Goal: Task Accomplishment & Management: Use online tool/utility

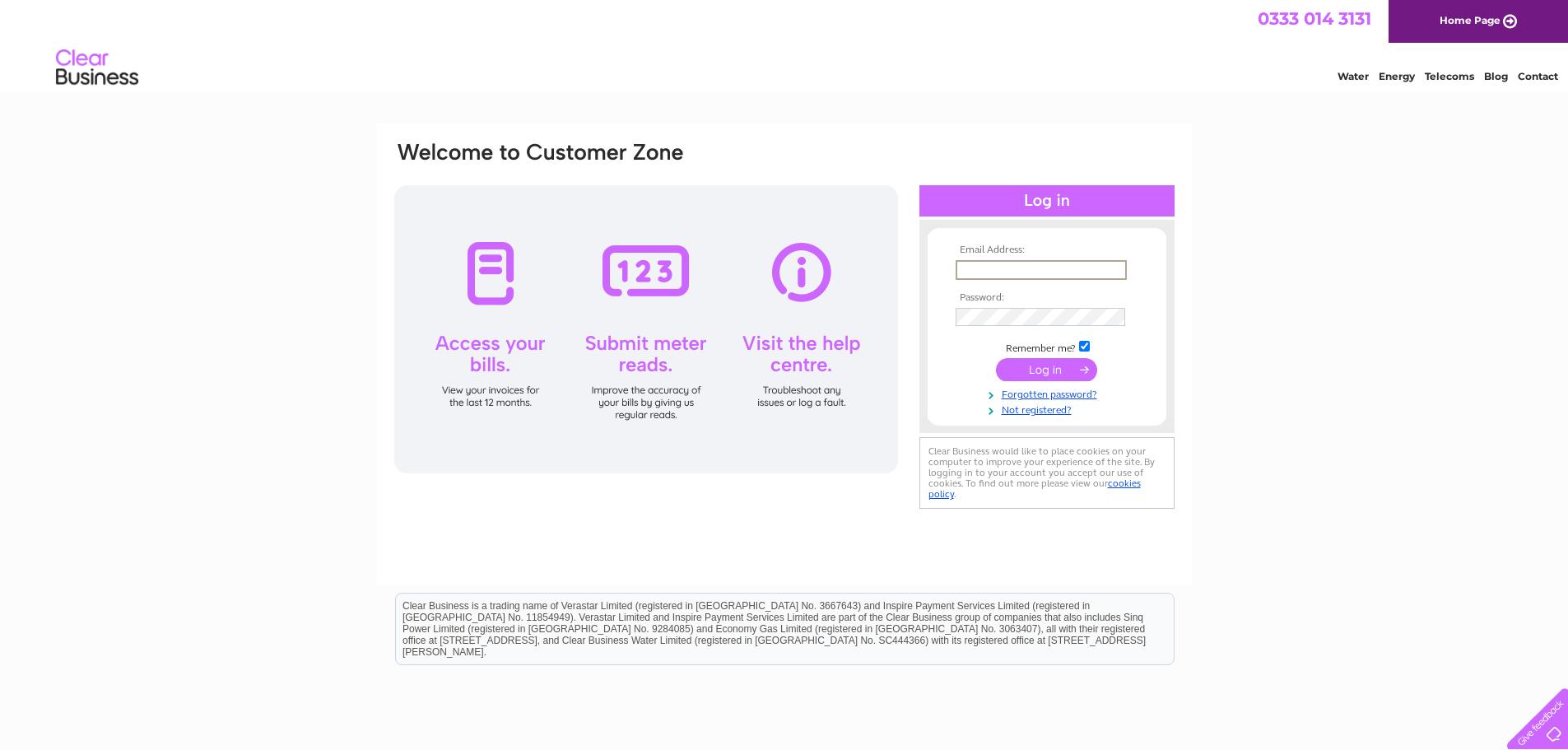
click at [967, 260] on input "text" at bounding box center [1041, 270] width 171 height 20
type input "enquiries@jacksonsmarquees.co.uk"
click at [1046, 374] on input "submit" at bounding box center [1046, 369] width 101 height 23
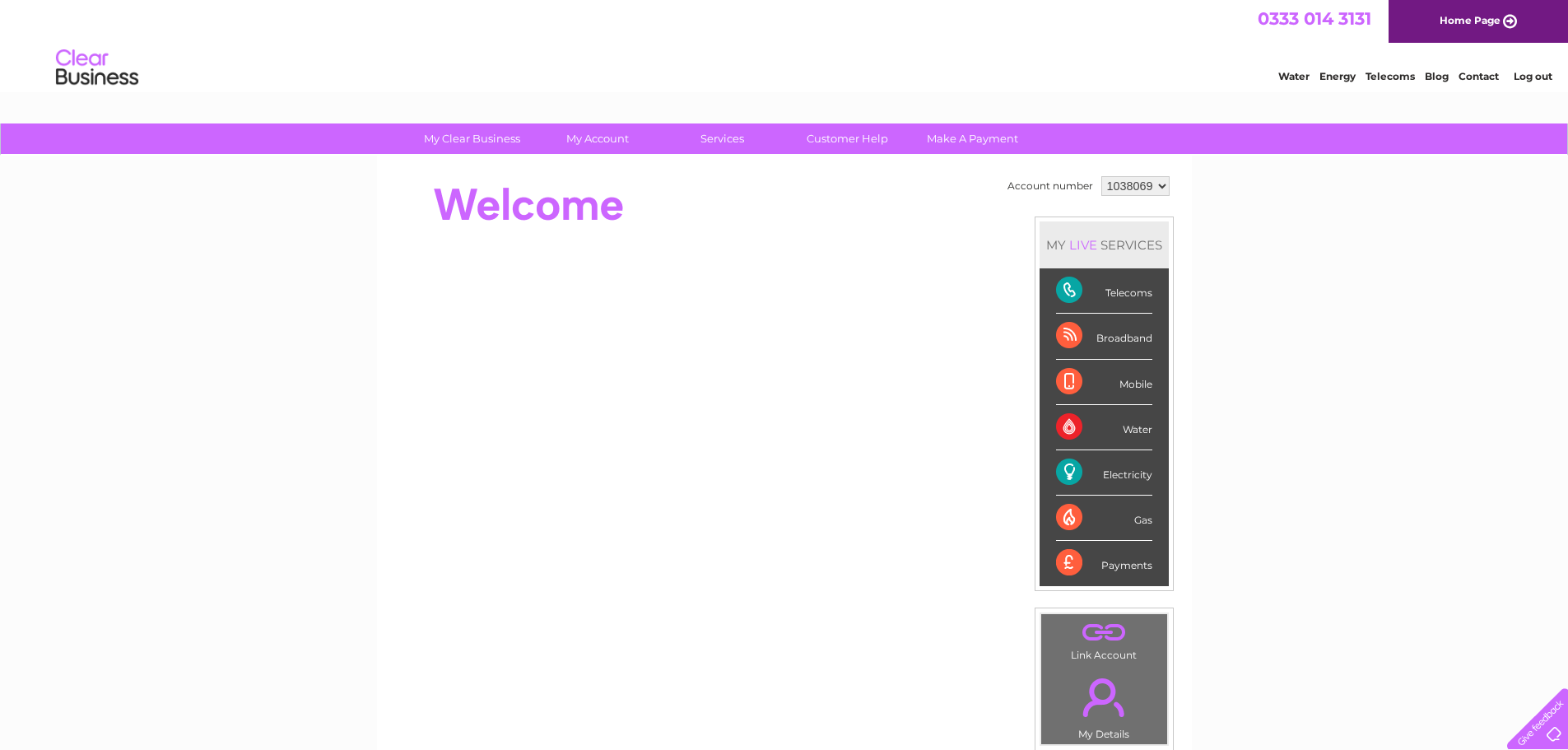
click at [1108, 470] on div "Electricity" at bounding box center [1104, 473] width 97 height 46
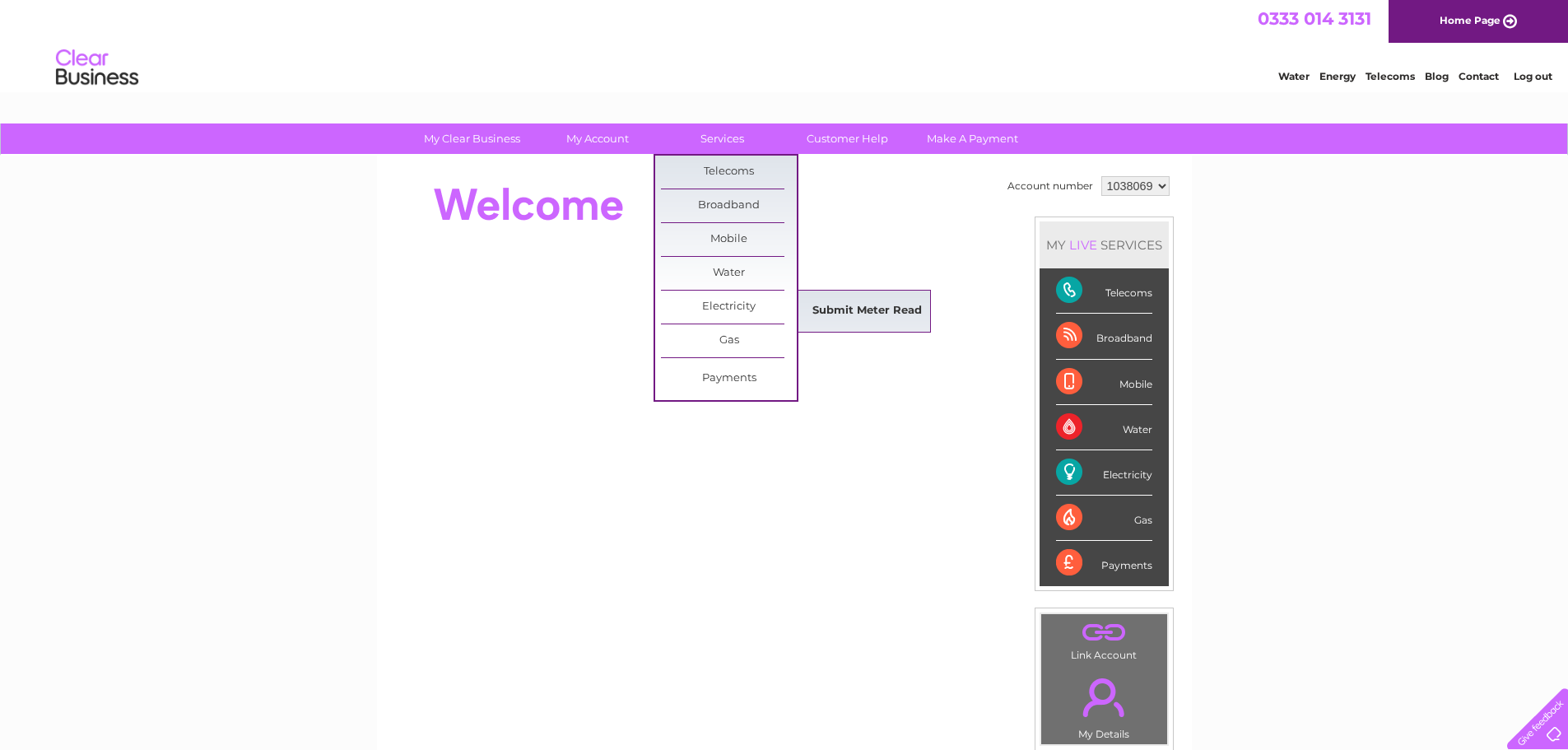
click at [839, 319] on link "Submit Meter Read" at bounding box center [867, 311] width 136 height 33
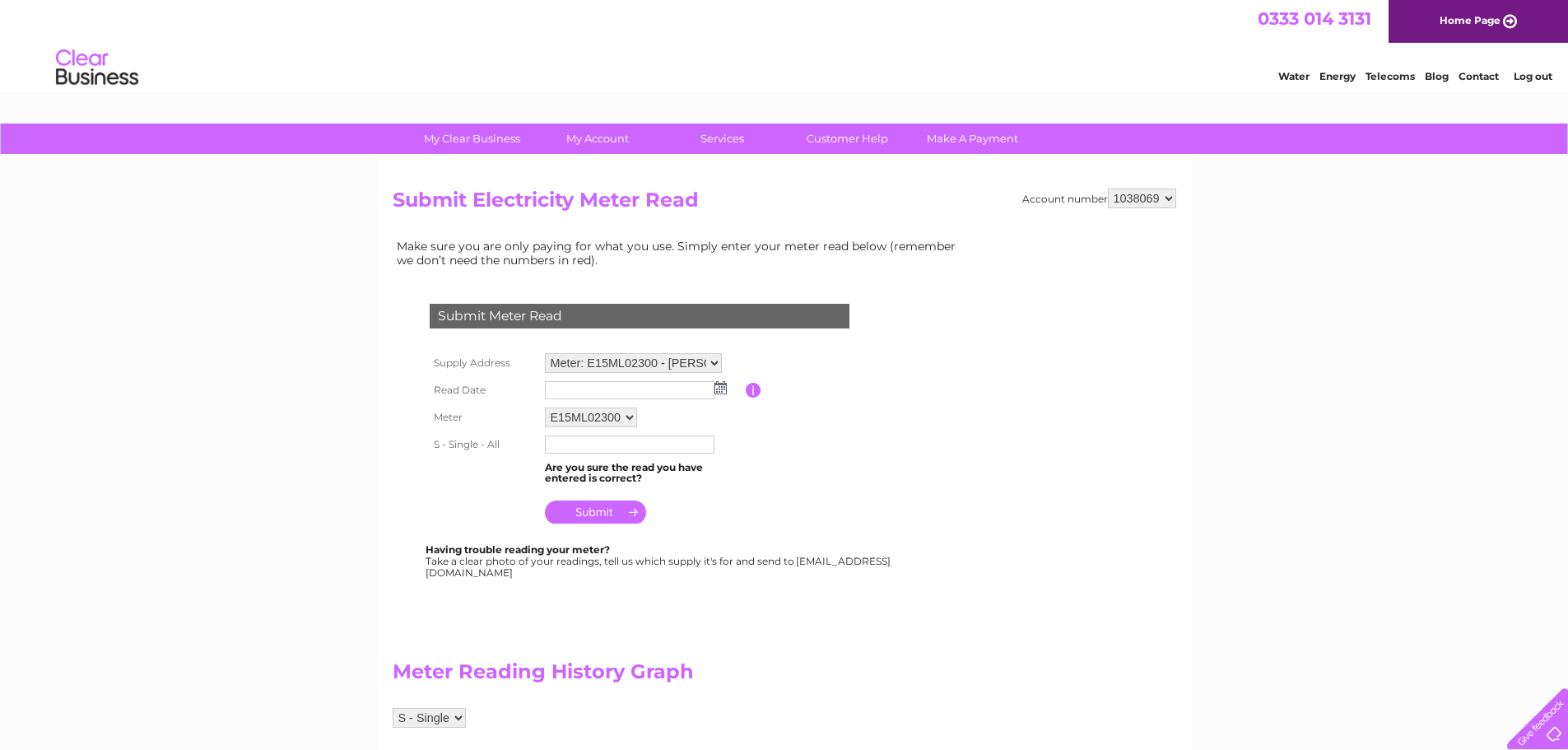
click at [721, 384] on img at bounding box center [721, 387] width 13 height 13
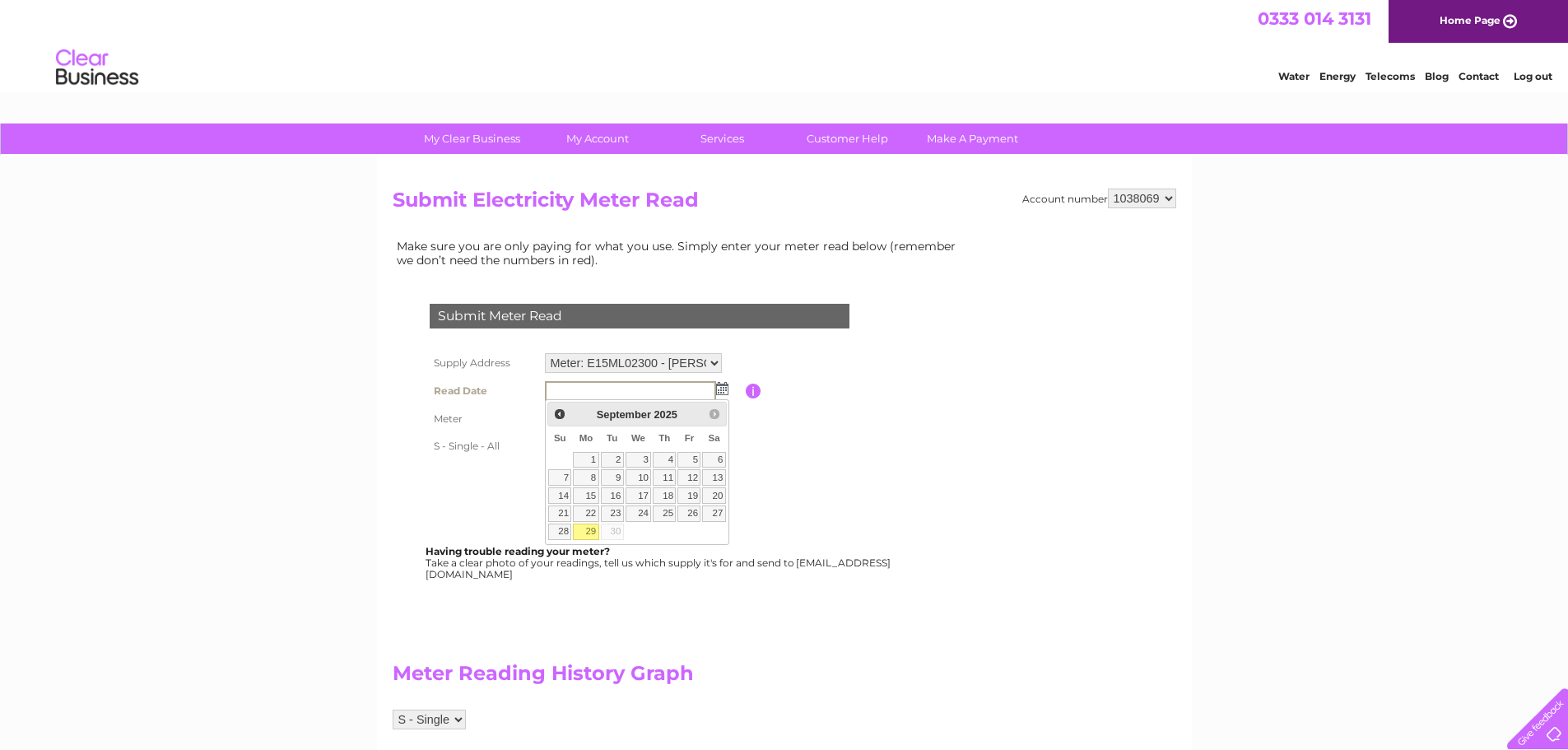
click at [589, 526] on link "29" at bounding box center [586, 531] width 26 height 16
type input "[DATE]"
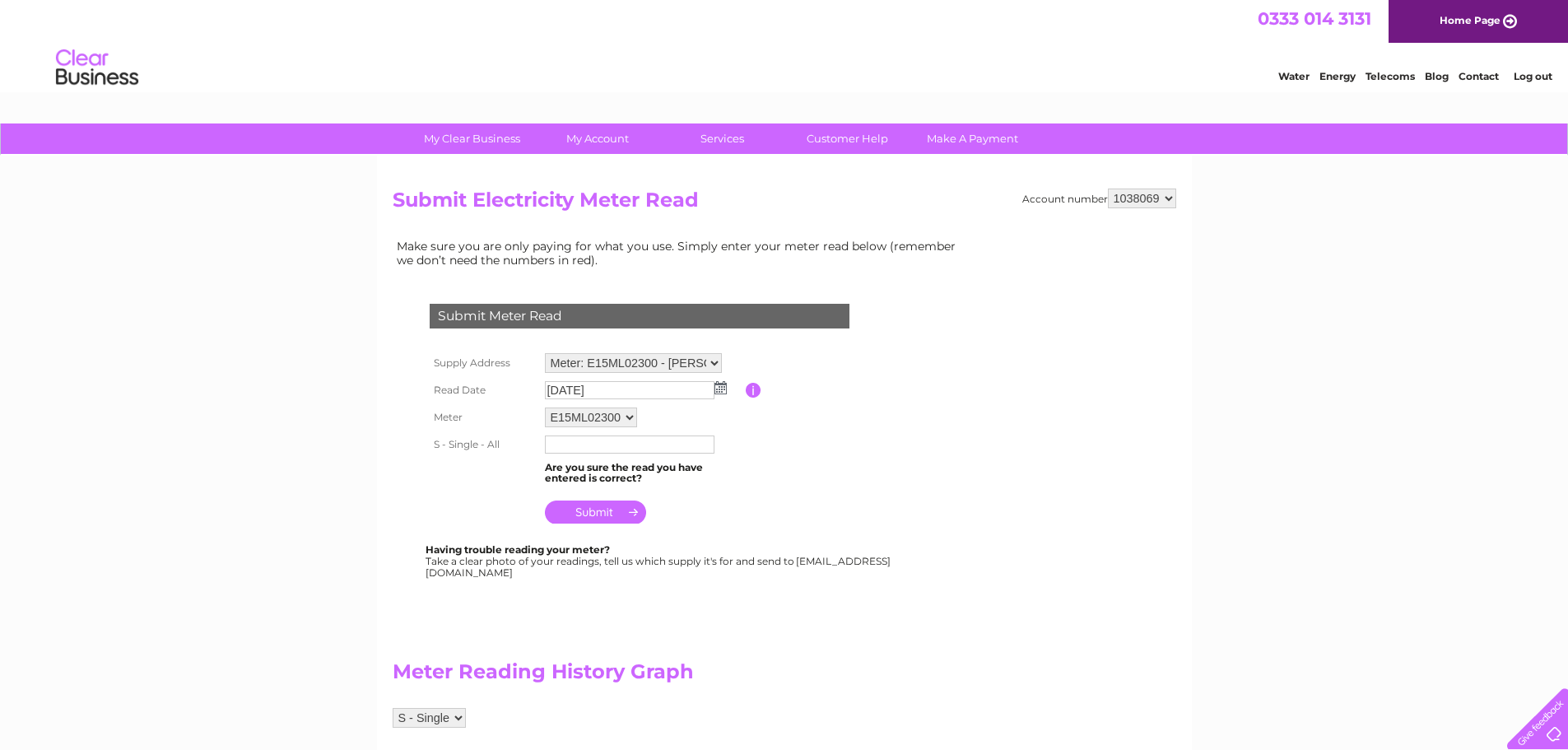
click at [620, 438] on input "text" at bounding box center [629, 444] width 170 height 18
type input "8578"
click at [564, 518] on input "submit" at bounding box center [594, 514] width 101 height 23
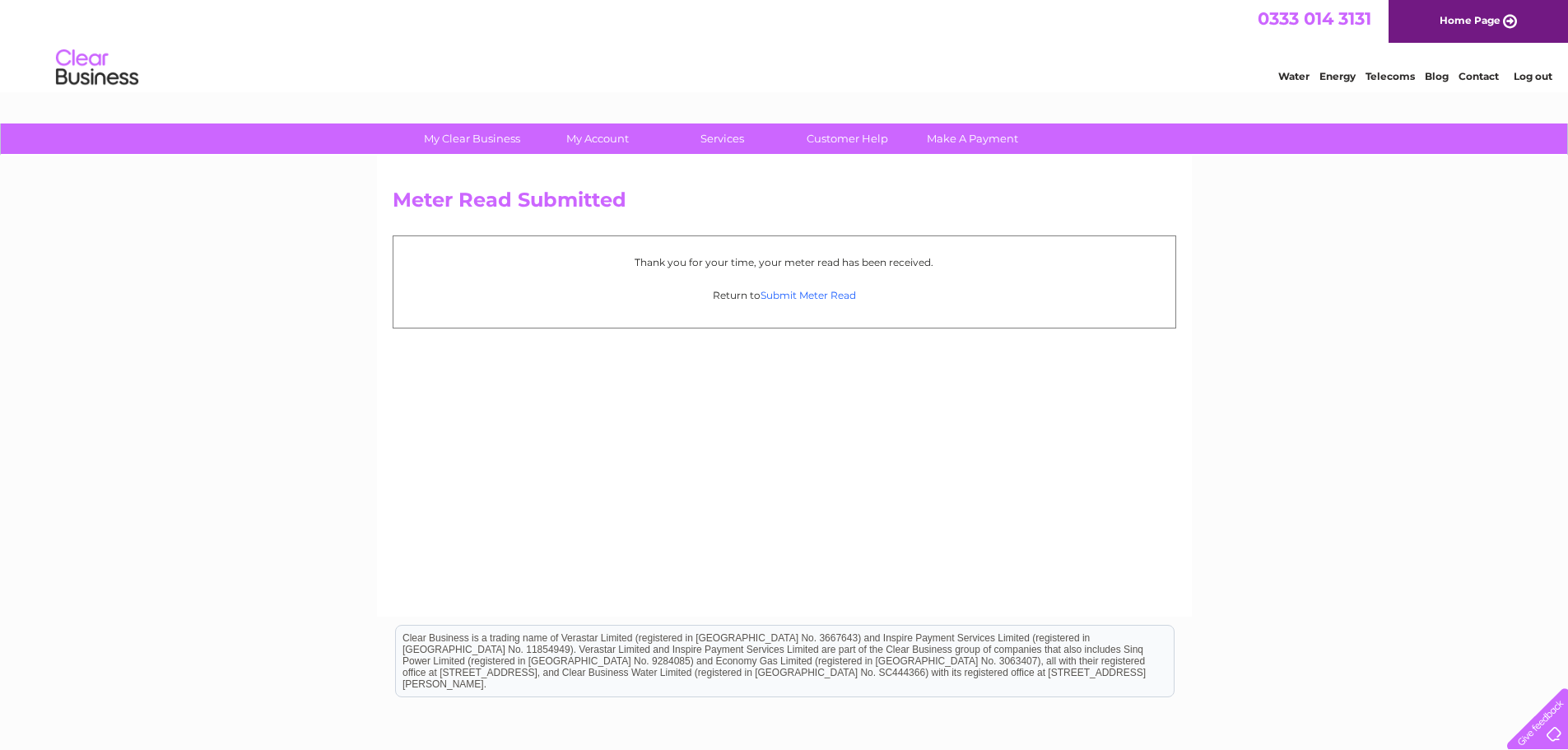
click at [818, 291] on link "Submit Meter Read" at bounding box center [808, 295] width 96 height 13
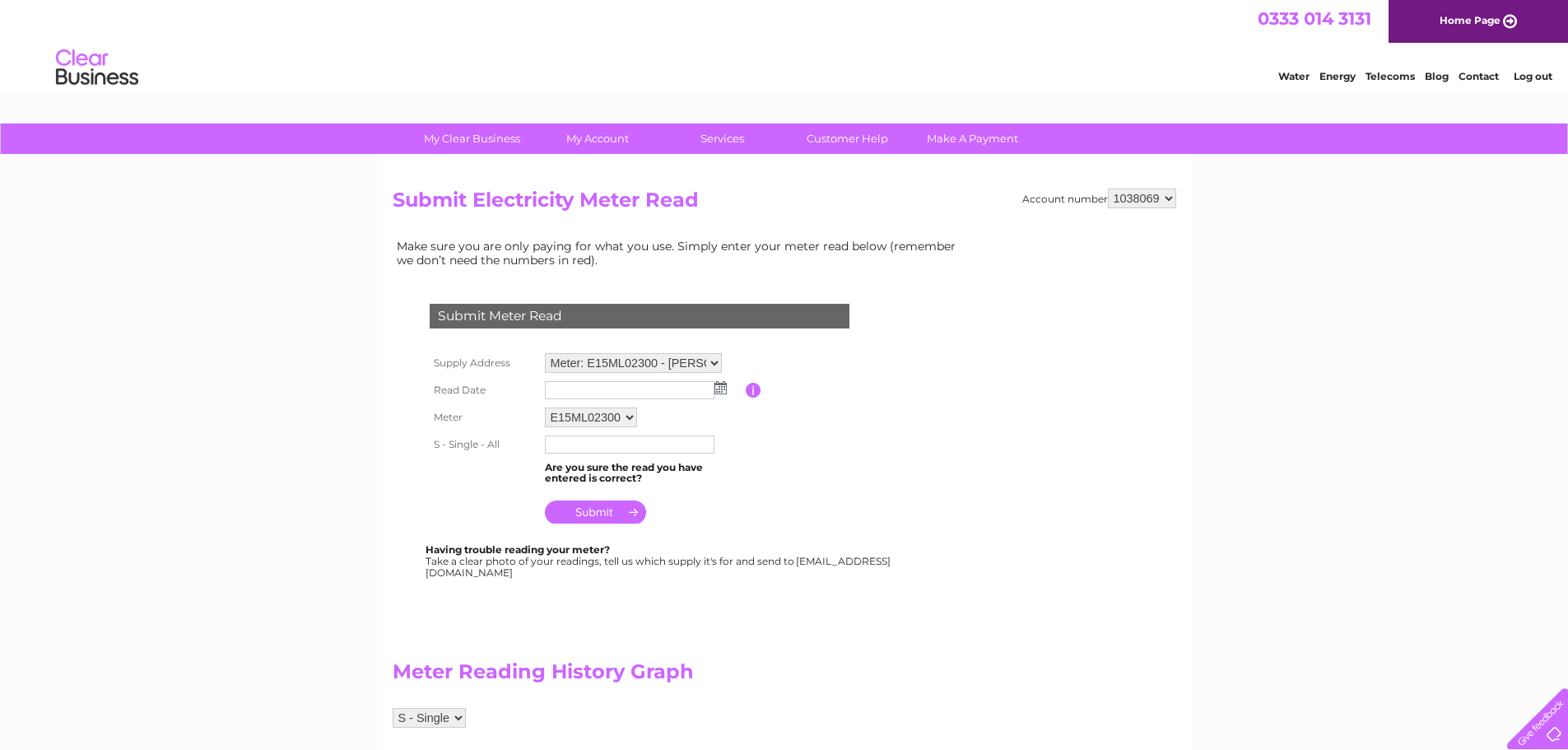
click at [714, 361] on select "Meter: E15ML02300 - Huntley Farm, 46 Huntley Lane, Cheadle, Stoke On Trent, ST1…" at bounding box center [633, 363] width 177 height 20
select select "143806"
click at [544, 353] on select "Meter: E15ML02300 - Huntley Farm, 46 Huntley Lane, Cheadle, Stoke On Trent, ST1…" at bounding box center [633, 364] width 177 height 21
click at [721, 391] on img at bounding box center [721, 387] width 13 height 13
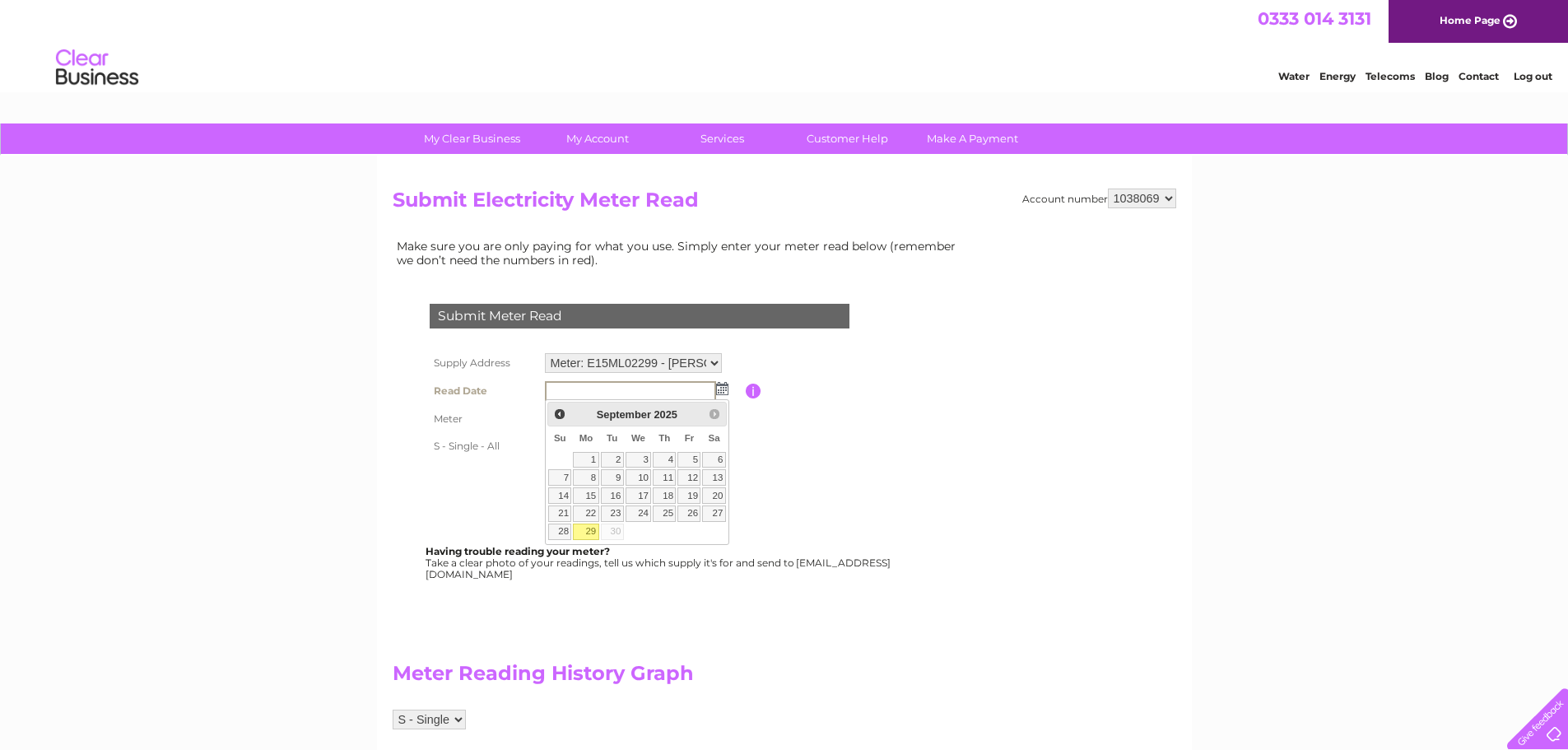
click at [594, 528] on link "29" at bounding box center [586, 531] width 26 height 16
type input "[DATE]"
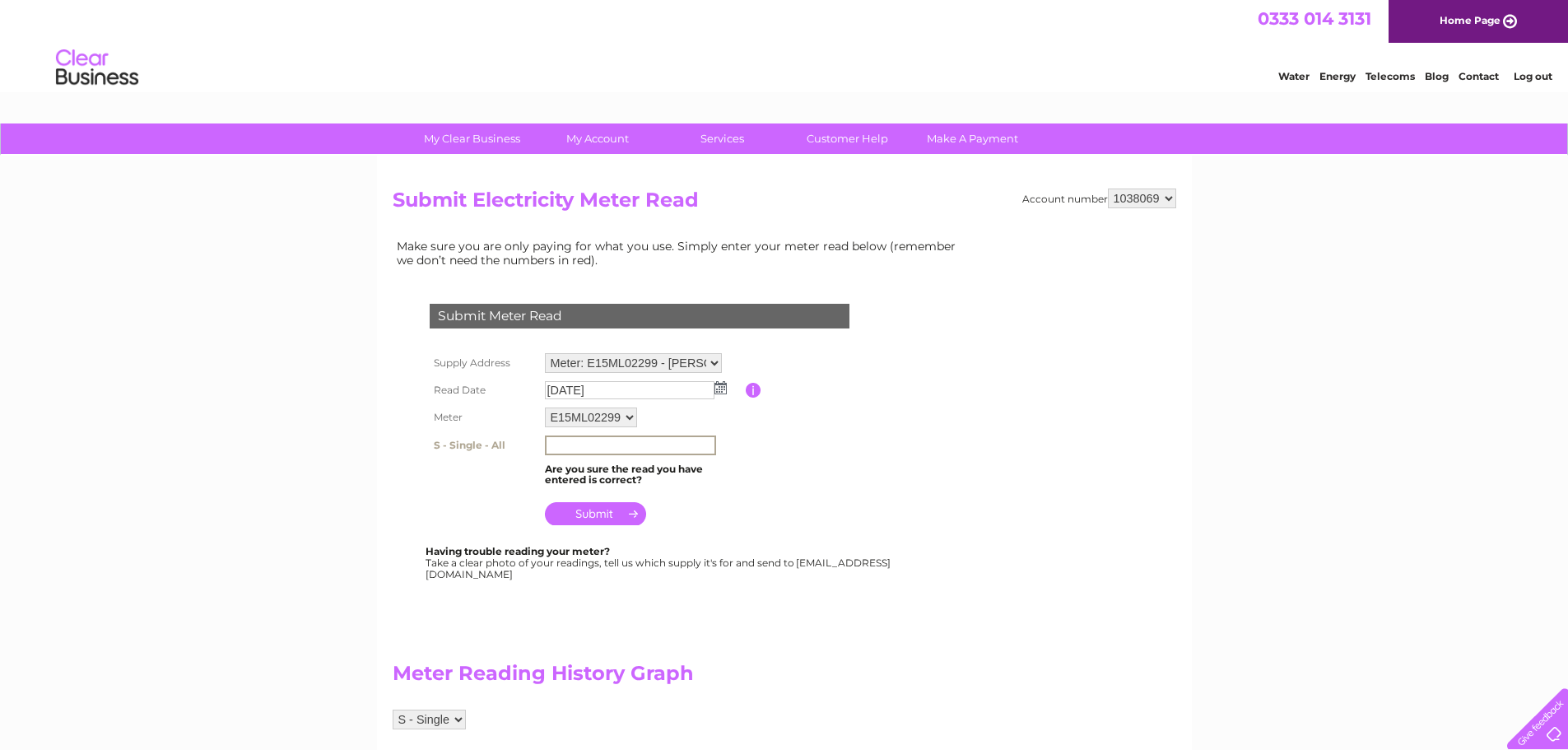
click at [565, 446] on input "text" at bounding box center [629, 445] width 171 height 20
type input "7527"
click at [582, 518] on input "submit" at bounding box center [594, 512] width 101 height 23
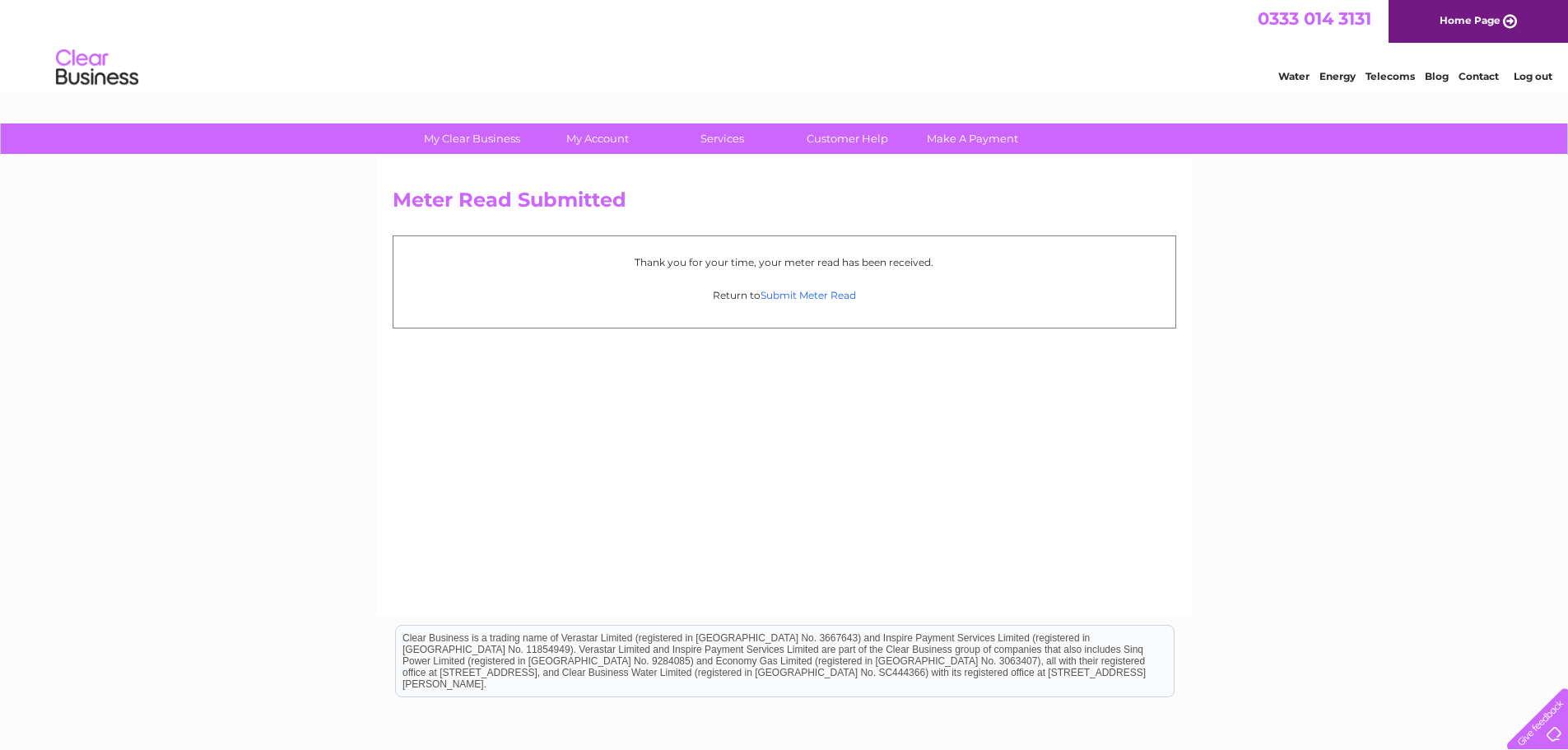
click at [832, 298] on link "Submit Meter Read" at bounding box center [808, 295] width 96 height 13
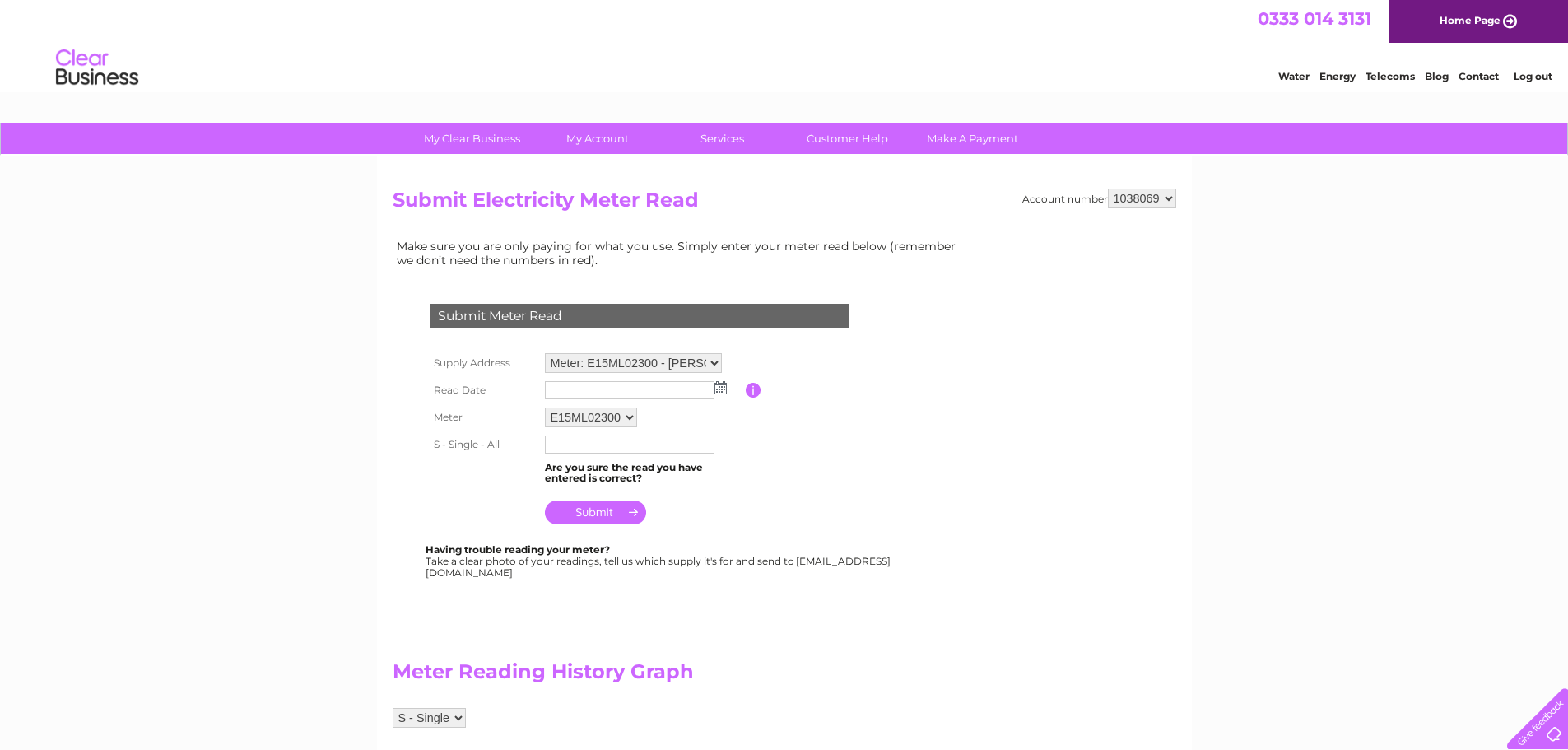
click at [711, 360] on select "Meter: E15ML02300 - [PERSON_NAME][GEOGRAPHIC_DATA], [STREET_ADDRESS][GEOGRAPHIC…" at bounding box center [633, 363] width 177 height 20
select select "143807"
click at [544, 353] on select "Meter: E15ML02300 - Huntley Farm, 46 Huntley Lane, Cheadle, Stoke On Trent, ST1…" at bounding box center [633, 364] width 177 height 21
click at [721, 387] on img at bounding box center [721, 387] width 13 height 13
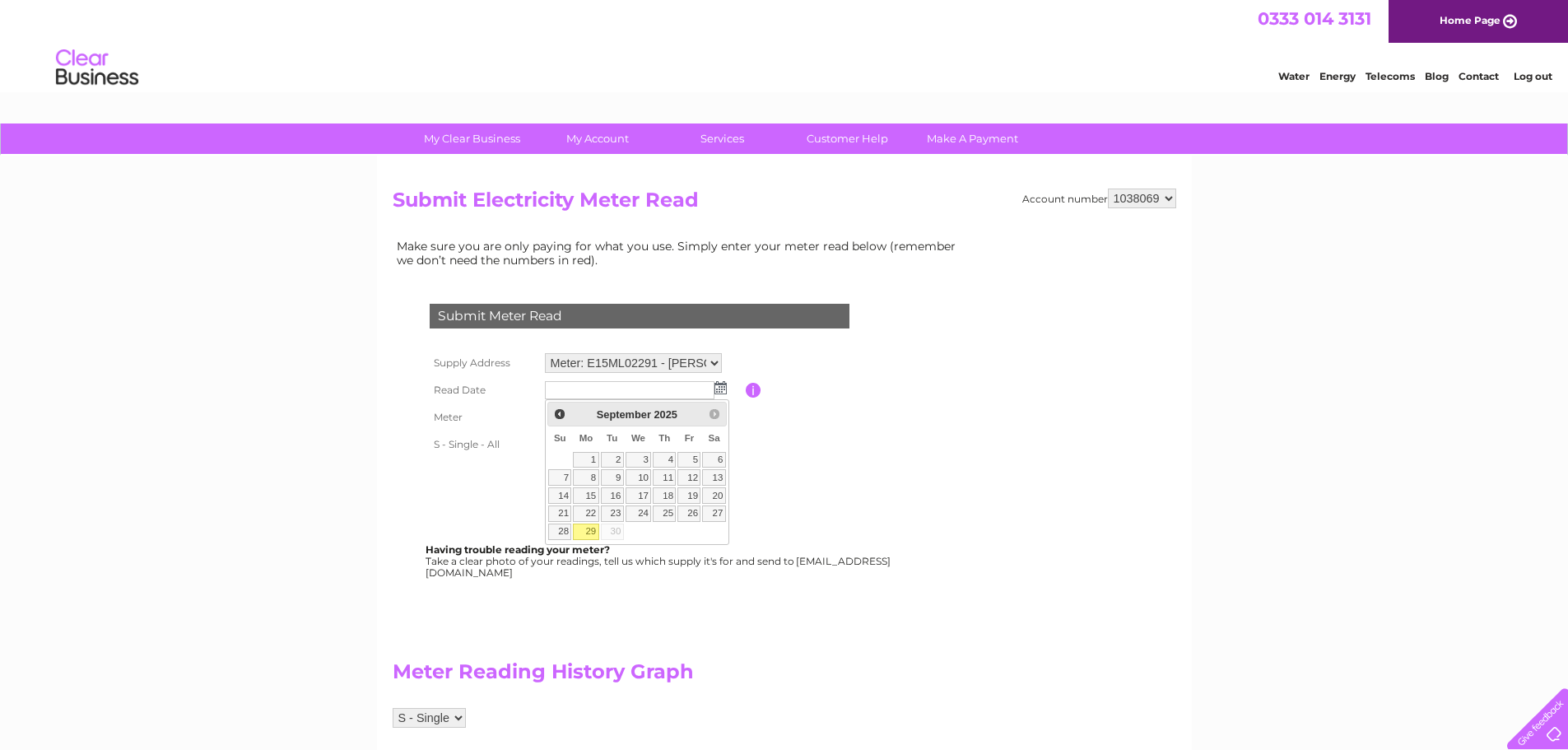
click at [595, 534] on link "29" at bounding box center [586, 531] width 26 height 16
type input "[DATE]"
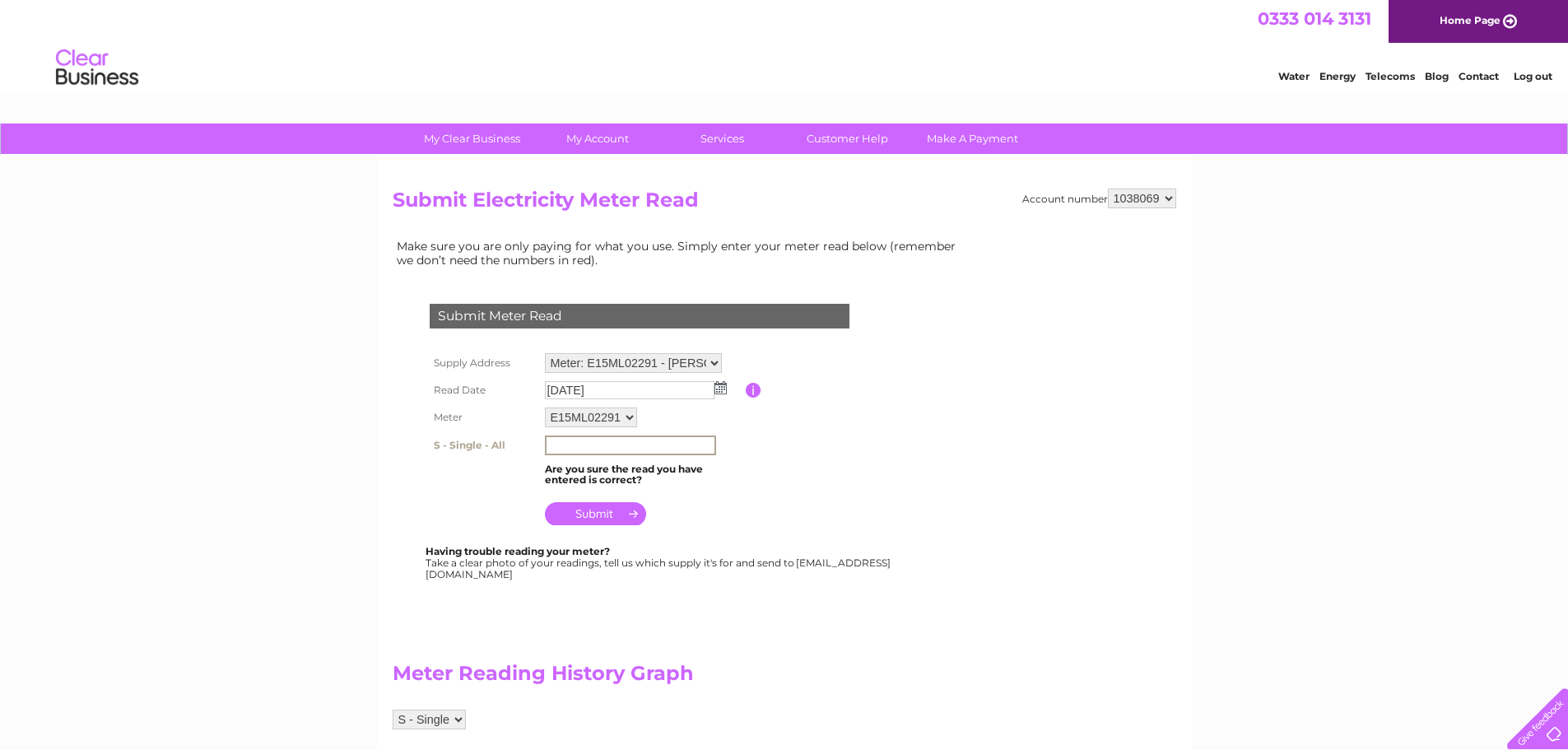
click at [565, 446] on input "text" at bounding box center [629, 445] width 171 height 20
type input "100719"
click at [604, 516] on input "submit" at bounding box center [594, 514] width 101 height 23
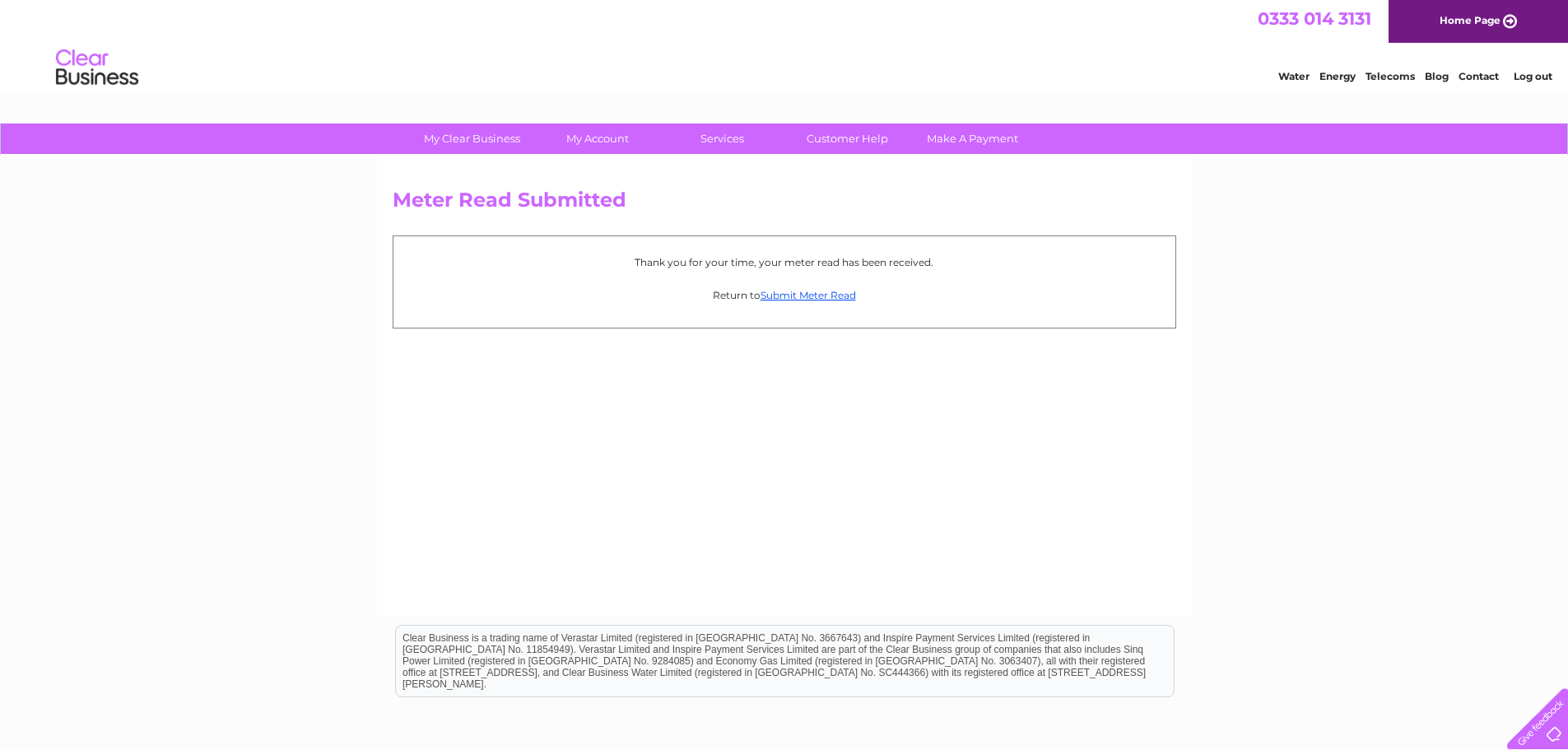
click at [1520, 78] on link "Log out" at bounding box center [1532, 76] width 38 height 13
